Goal: Information Seeking & Learning: Learn about a topic

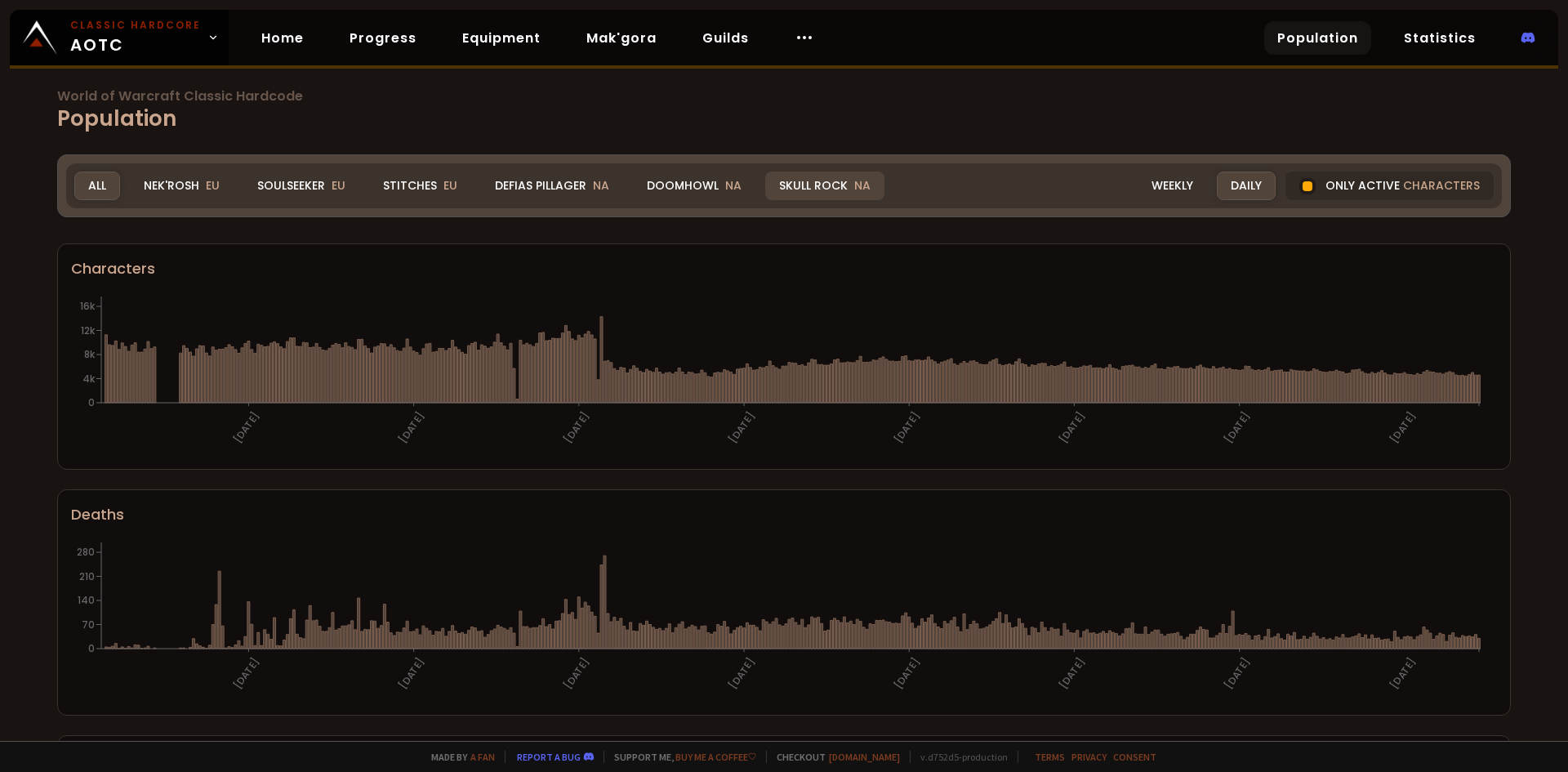
click at [826, 183] on div "Skull Rock NA" at bounding box center [825, 186] width 119 height 28
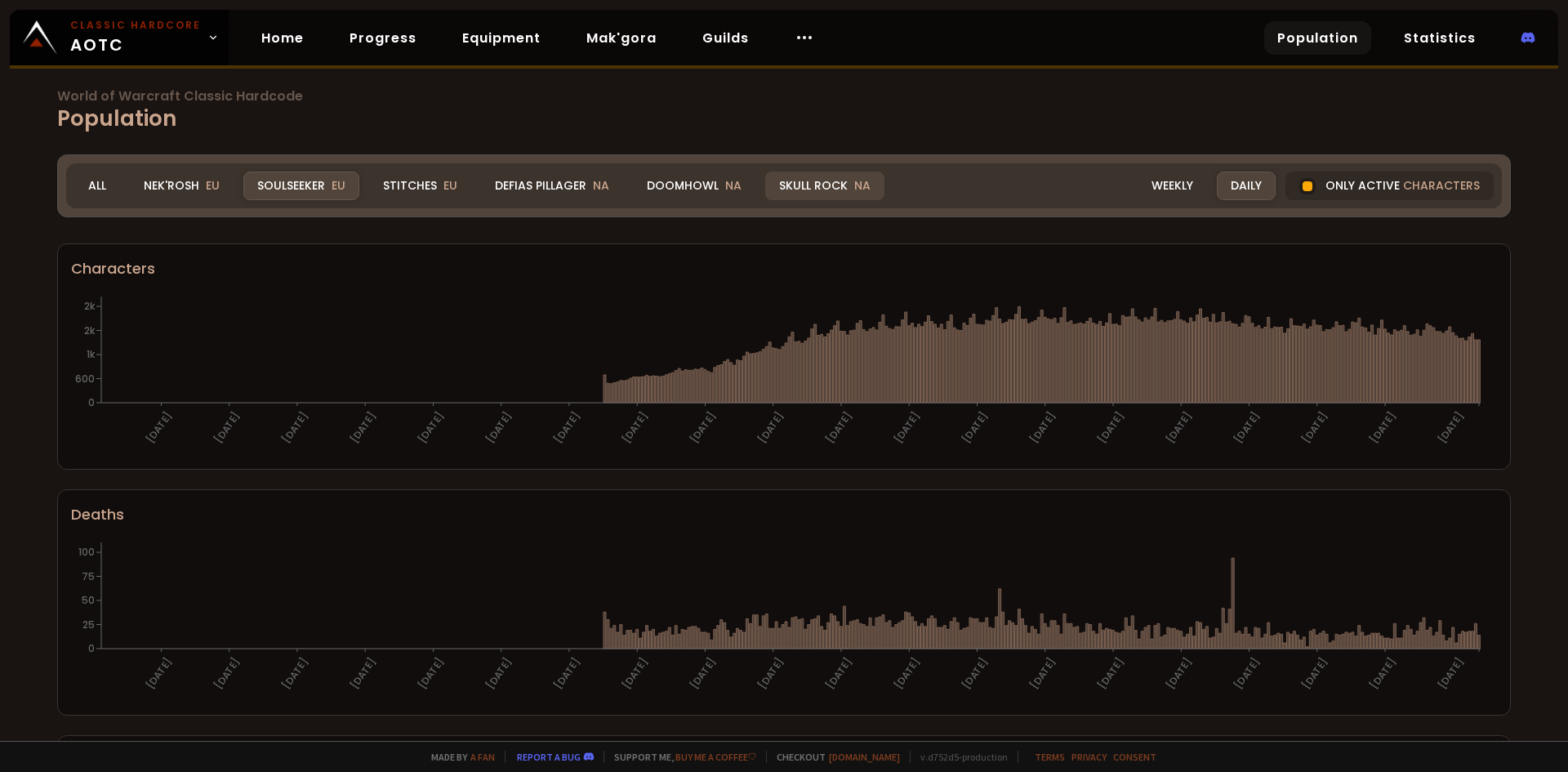
click at [809, 180] on div "Skull Rock NA" at bounding box center [825, 186] width 119 height 28
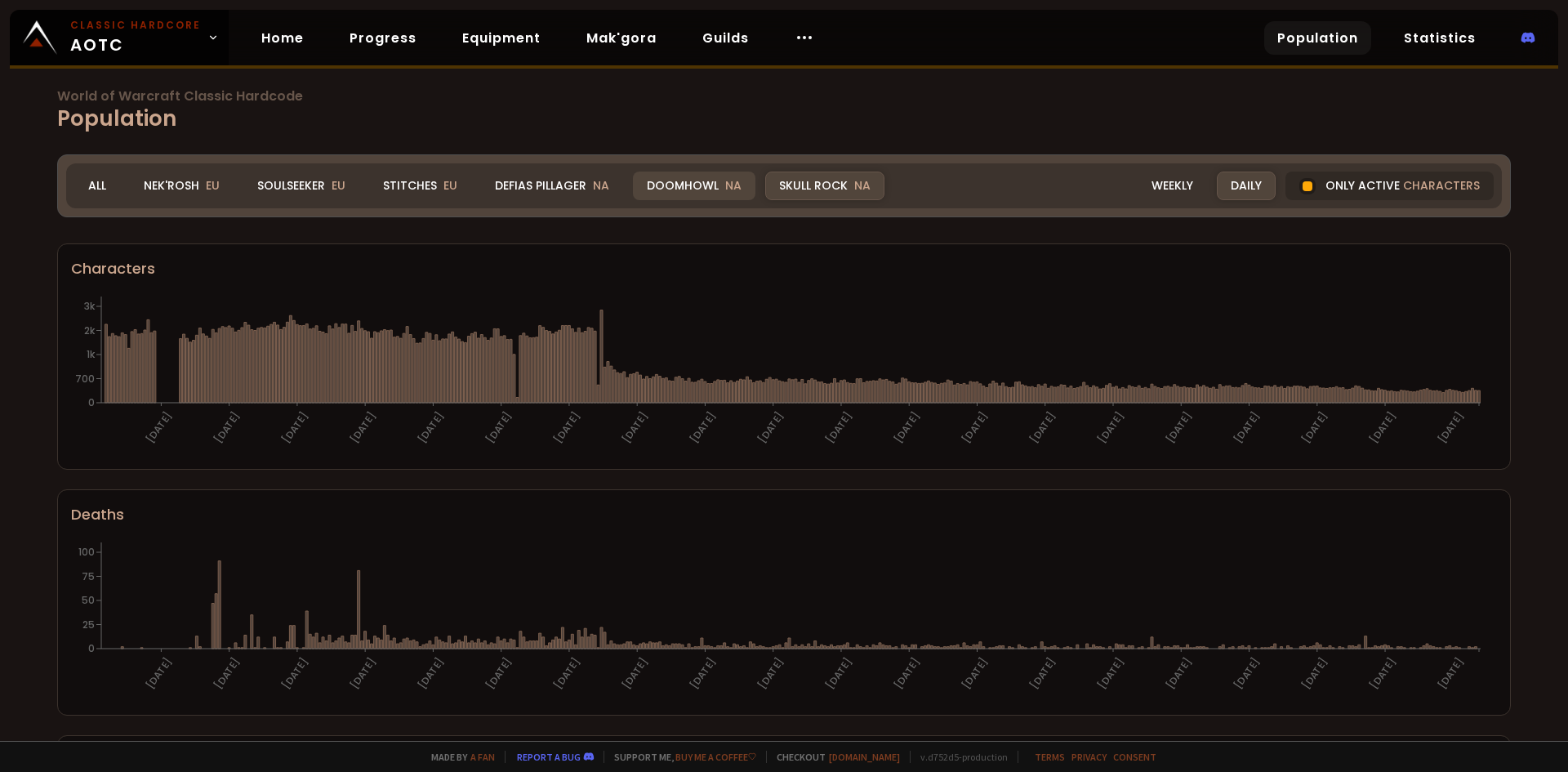
click at [673, 183] on div "Doomhowl NA" at bounding box center [694, 186] width 123 height 28
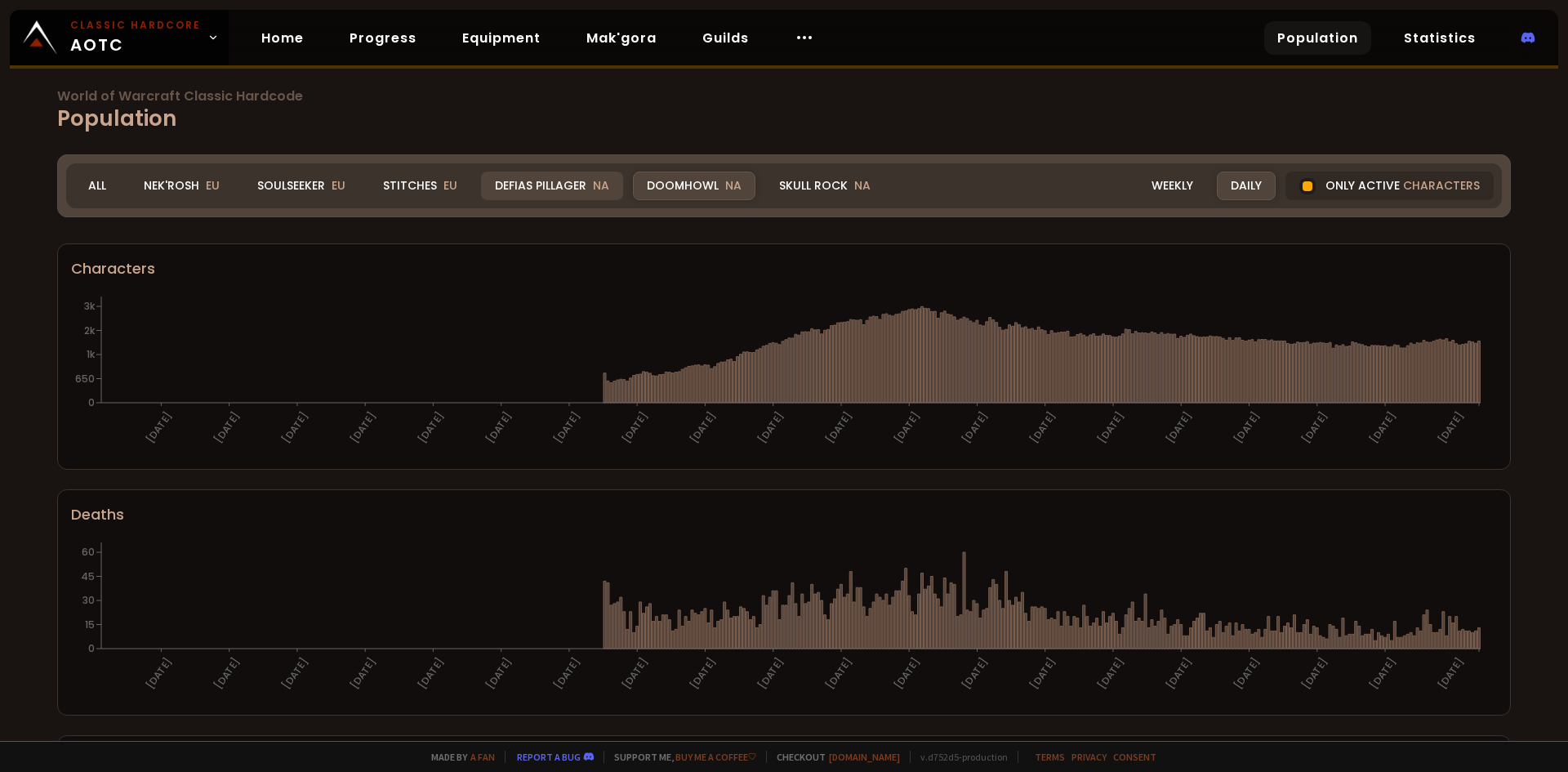
click at [547, 185] on div "Defias Pillager NA" at bounding box center [552, 186] width 142 height 28
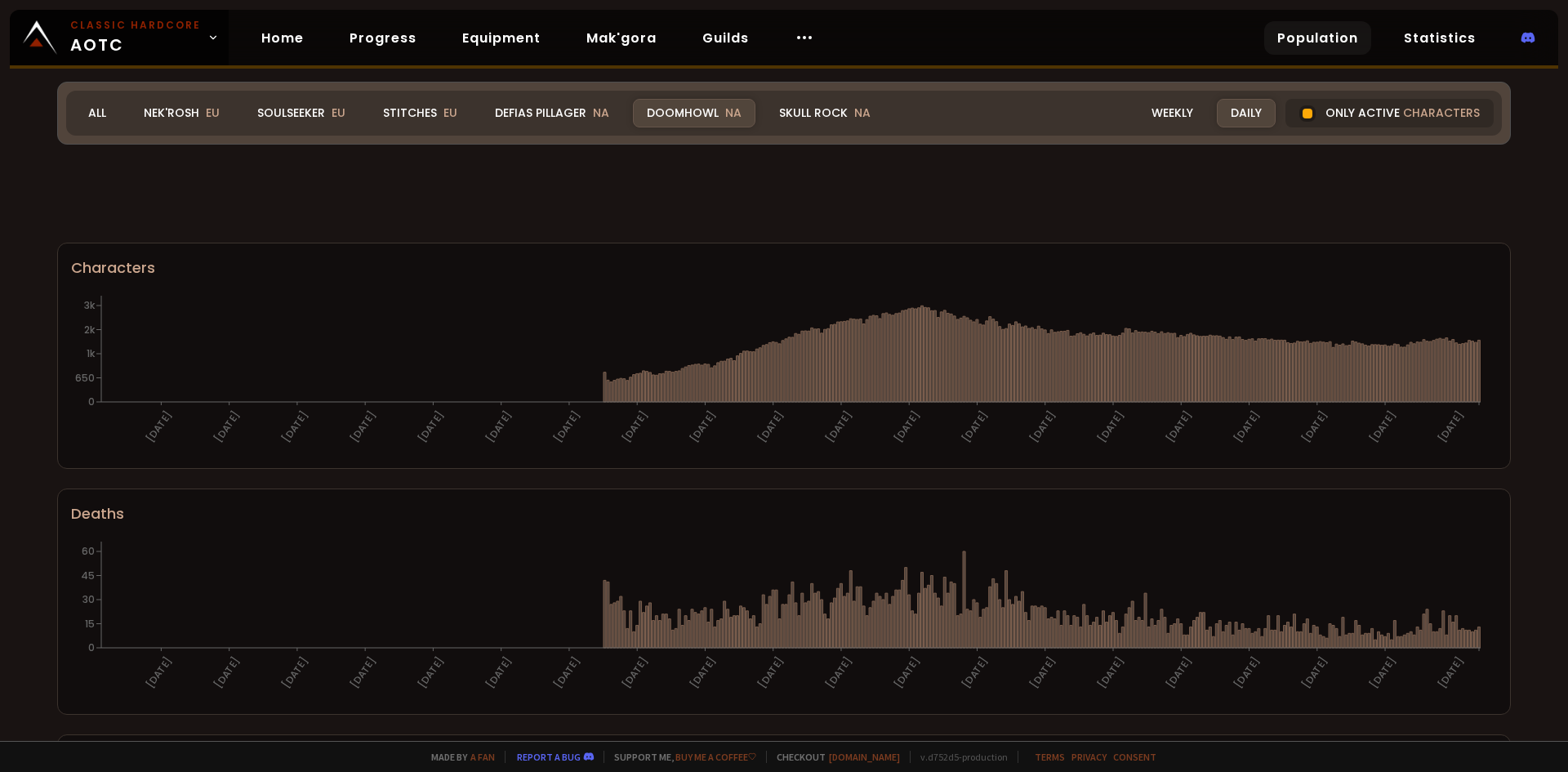
scroll to position [895, 0]
